Goal: Check status: Check status

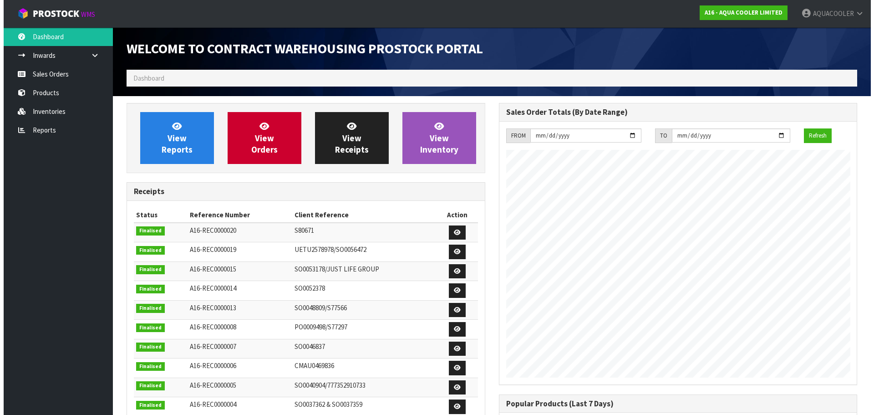
scroll to position [372, 372]
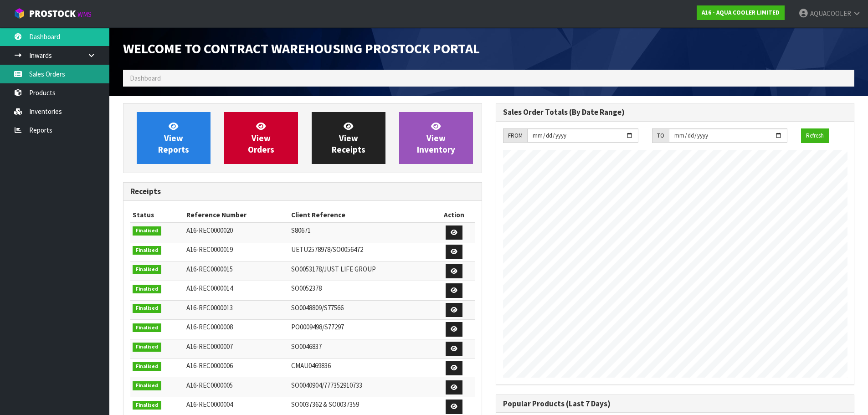
click at [48, 73] on link "Sales Orders" at bounding box center [54, 74] width 109 height 19
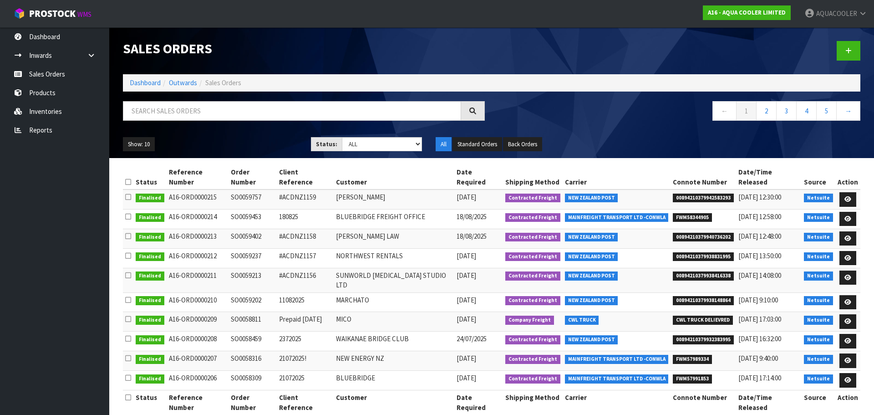
click at [246, 189] on td "SO0059757" at bounding box center [253, 199] width 48 height 20
copy td "SO0059757"
click at [251, 209] on td "SO0059453" at bounding box center [253, 219] width 48 height 20
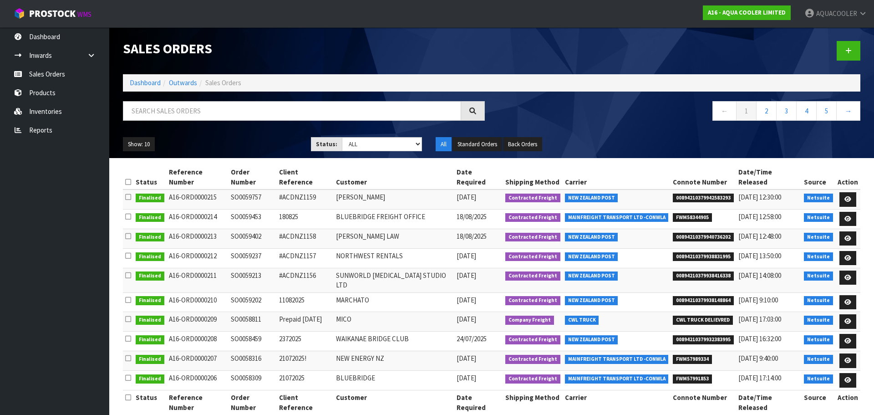
copy td "SO0059453"
click at [246, 229] on td "SO0059402" at bounding box center [253, 239] width 48 height 20
copy td "SO0059402"
click at [248, 248] on td "SO0059237" at bounding box center [253, 258] width 48 height 20
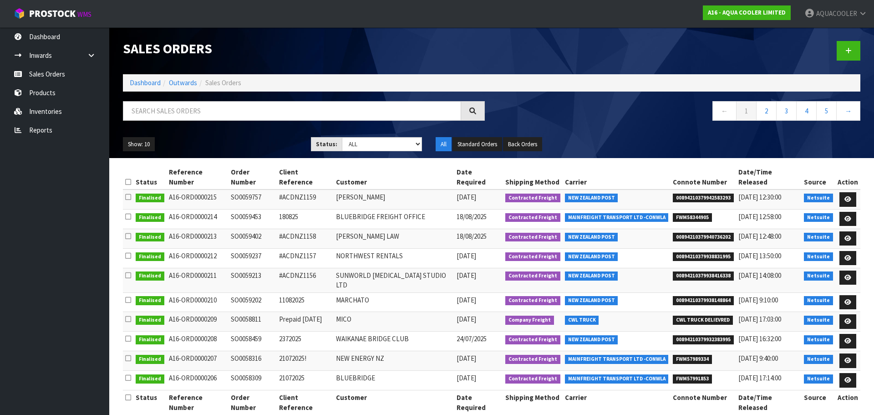
click at [248, 248] on td "SO0059237" at bounding box center [253, 258] width 48 height 20
copy td "SO0059237"
click at [244, 268] on td "SO0059213" at bounding box center [253, 280] width 48 height 25
copy td "SO0059213"
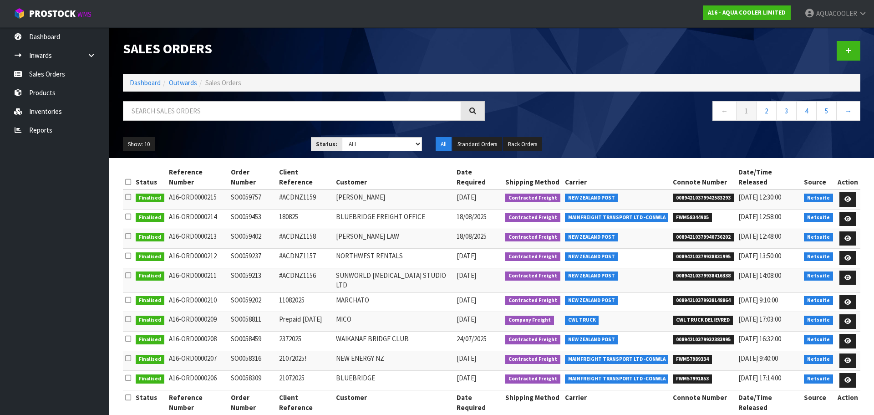
click at [244, 292] on td "SO0059202" at bounding box center [253, 302] width 48 height 20
copy td "SO0059202"
click at [241, 312] on td "SO0058811" at bounding box center [253, 322] width 48 height 20
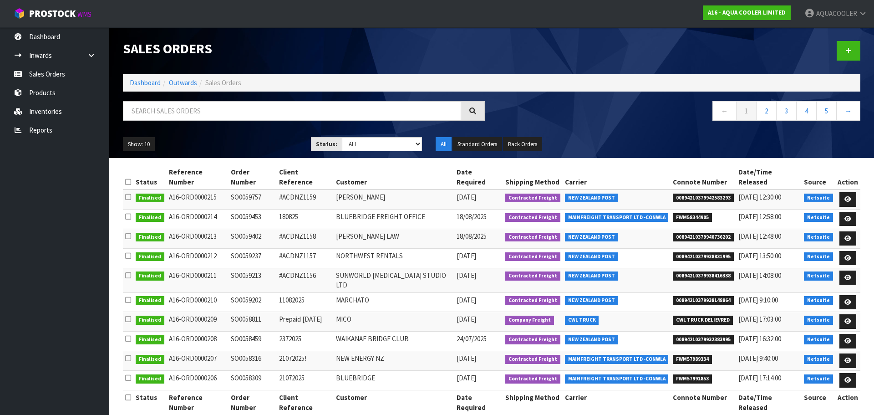
copy td "SO0058811"
click at [824, 15] on span "AQUACOOLER" at bounding box center [837, 13] width 41 height 9
click at [820, 39] on link "Logout" at bounding box center [838, 36] width 72 height 12
